Goal: Check status: Check status

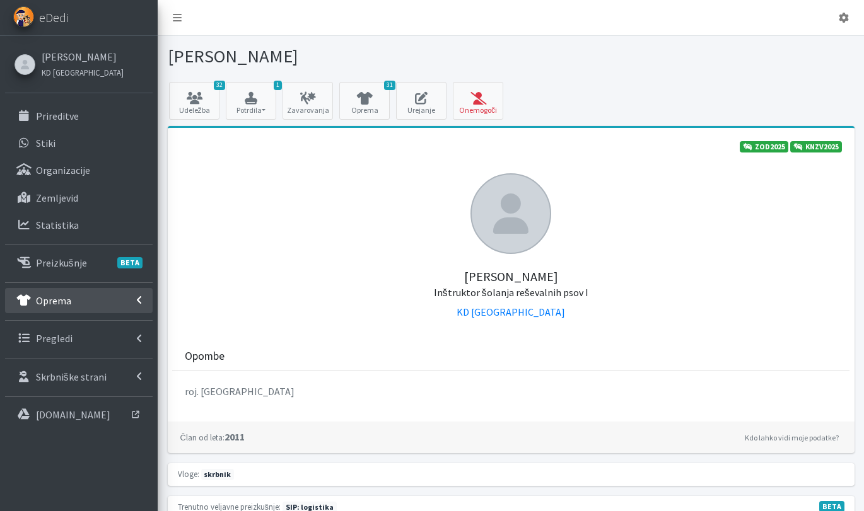
click at [67, 303] on p "Oprema" at bounding box center [53, 300] width 35 height 13
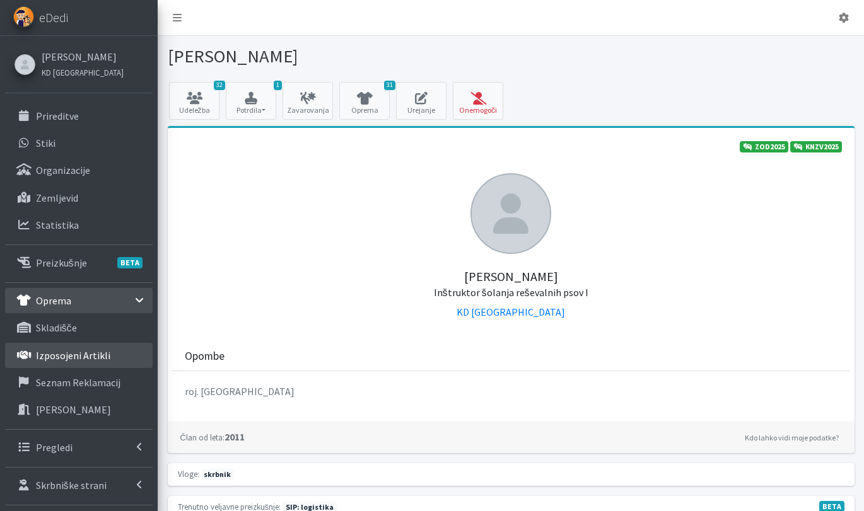
click at [112, 356] on link "Izposojeni artikli" at bounding box center [79, 355] width 148 height 25
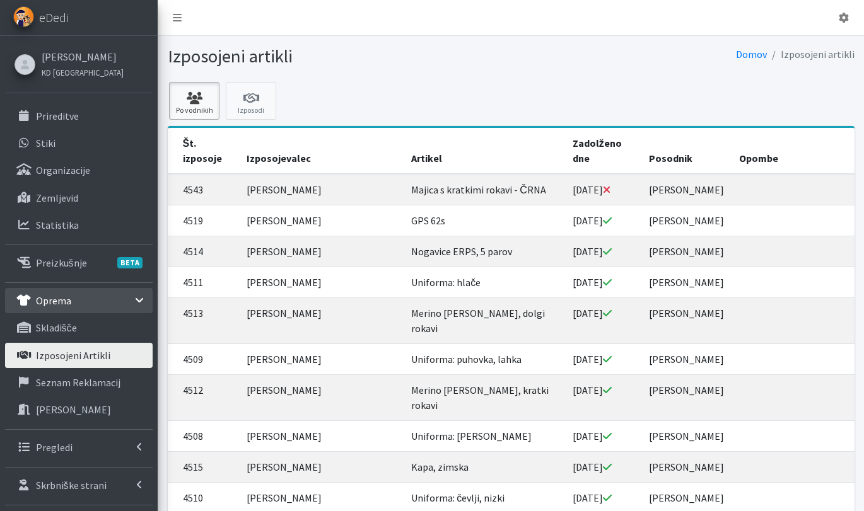
click at [184, 106] on link "Po vodnikih" at bounding box center [194, 101] width 50 height 38
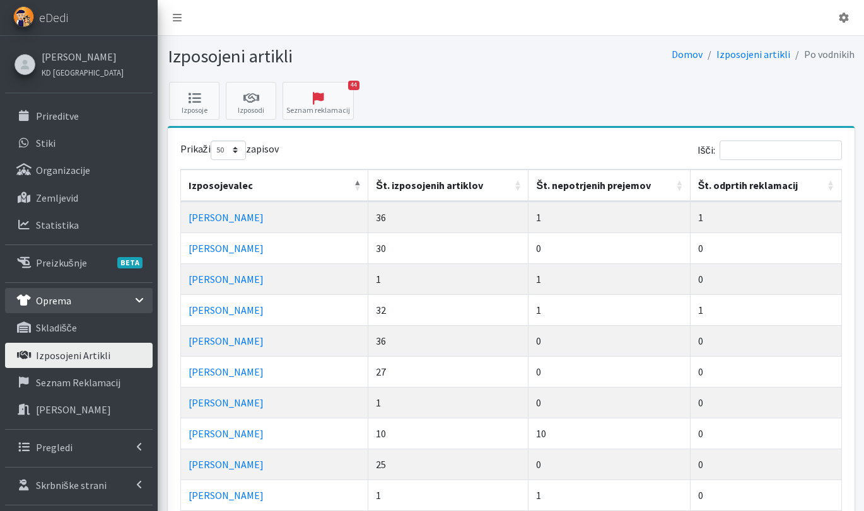
select select "50"
click at [799, 157] on input "Išči:" at bounding box center [780, 151] width 122 height 20
click at [566, 184] on th "Št. nepotrjenih prejemov" at bounding box center [608, 186] width 161 height 32
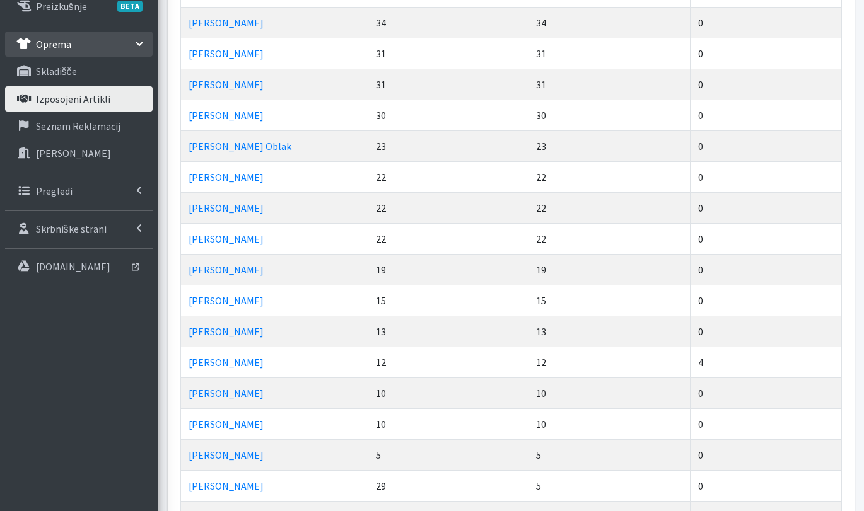
scroll to position [257, 0]
